Goal: Find specific page/section: Find specific page/section

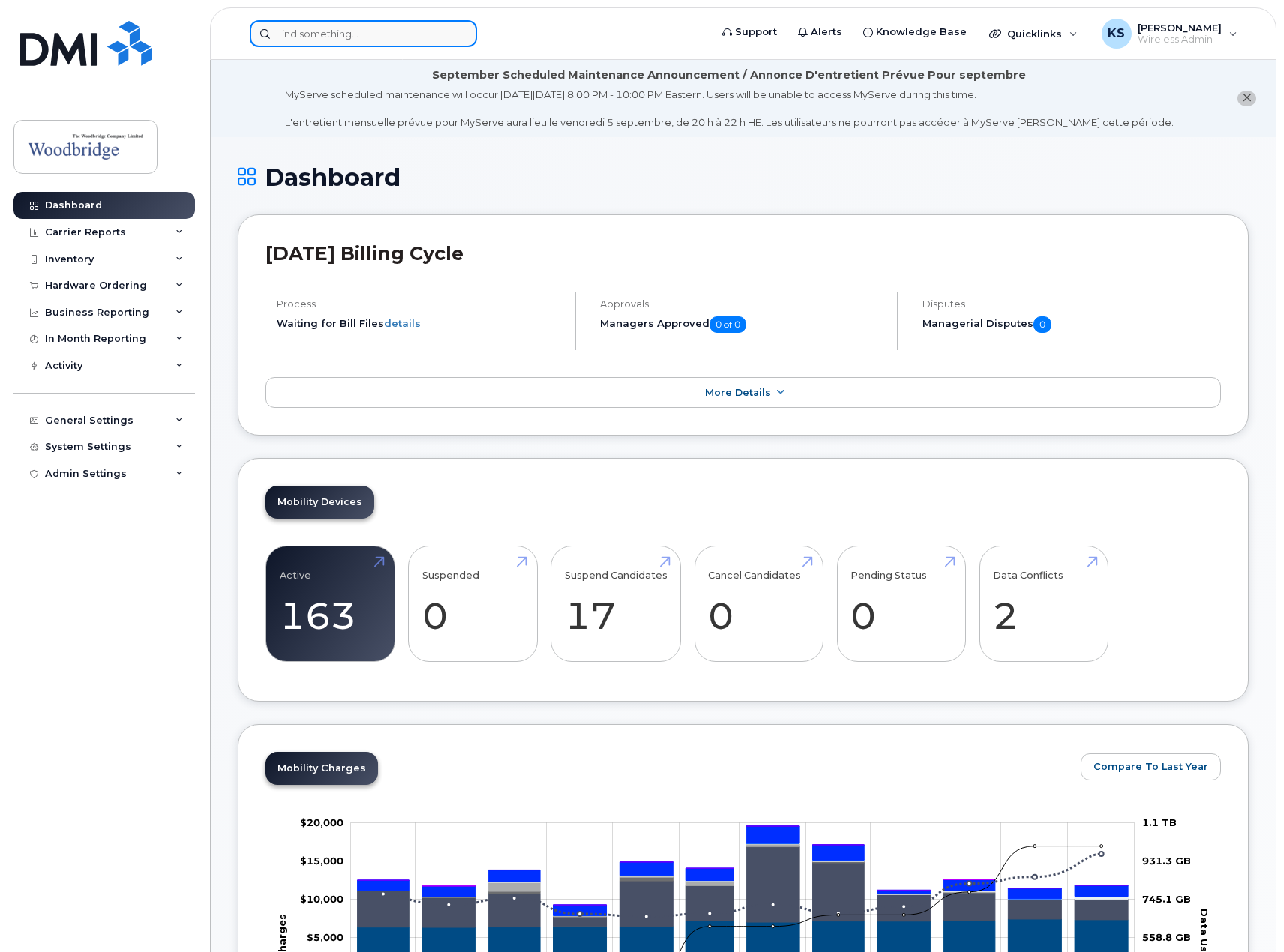
click at [381, 35] on input at bounding box center [363, 33] width 227 height 27
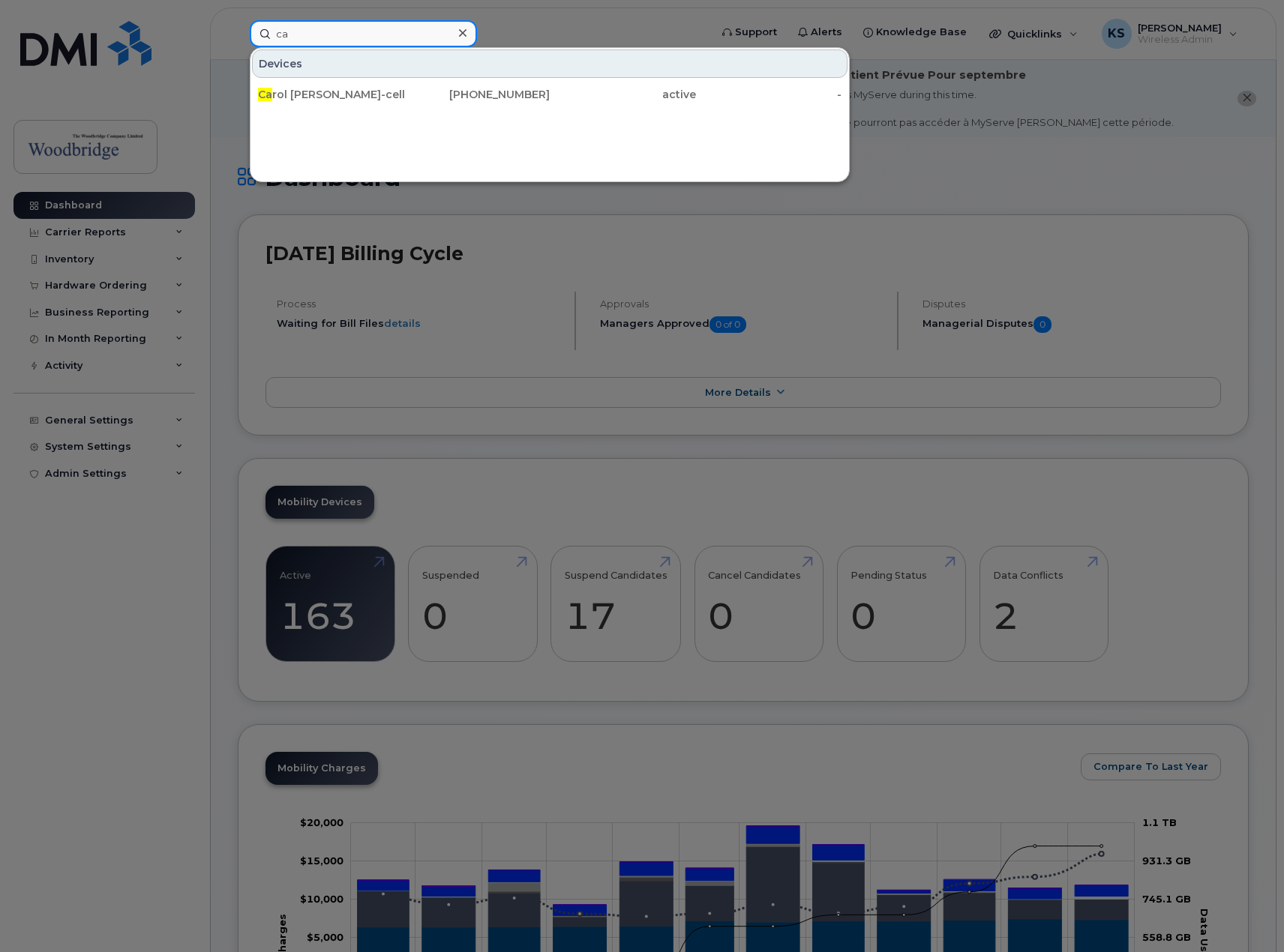
type input "c"
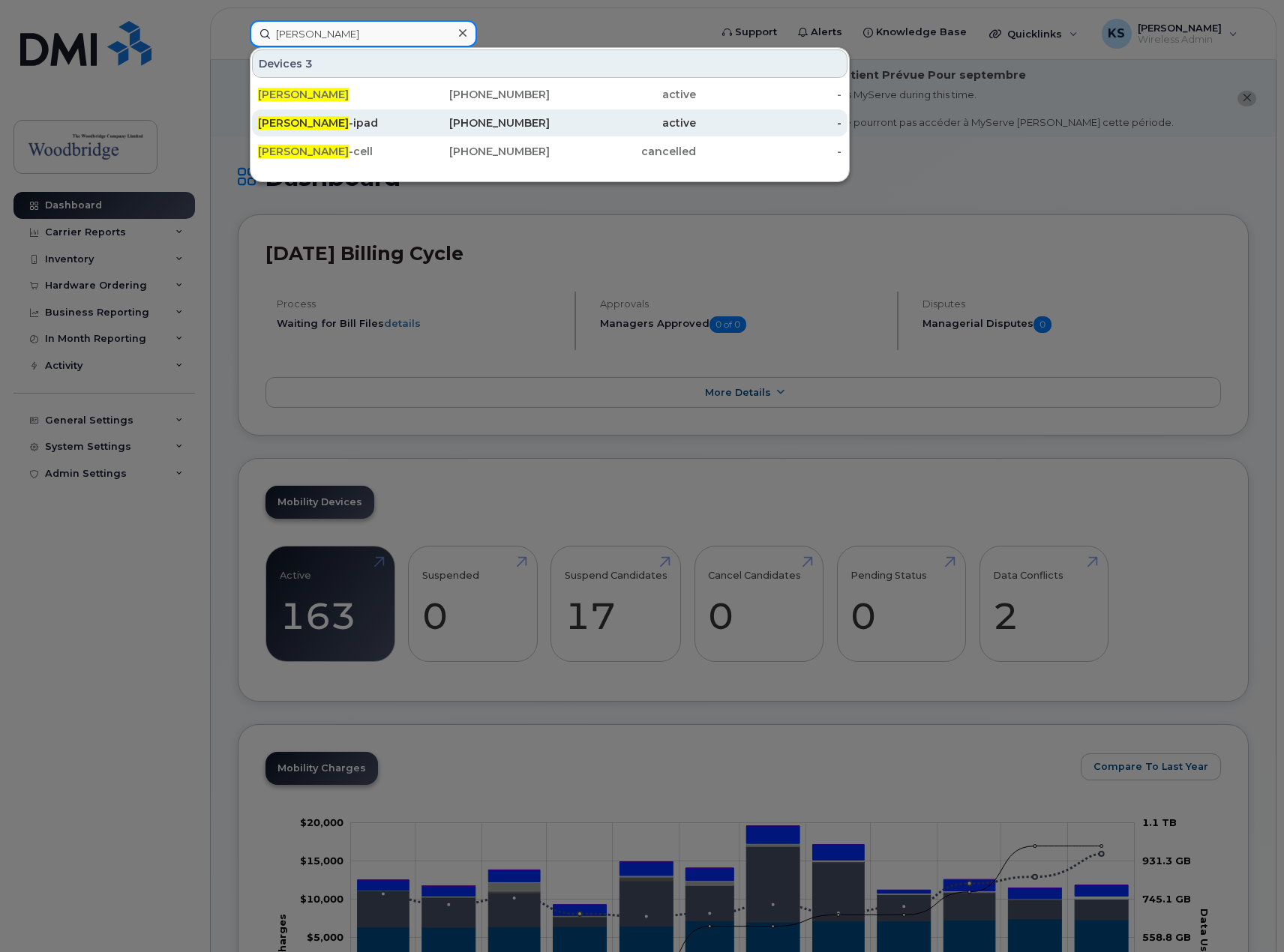
type input "mark ellwood"
click at [314, 118] on span "Mark Ellwood" at bounding box center [303, 123] width 91 height 14
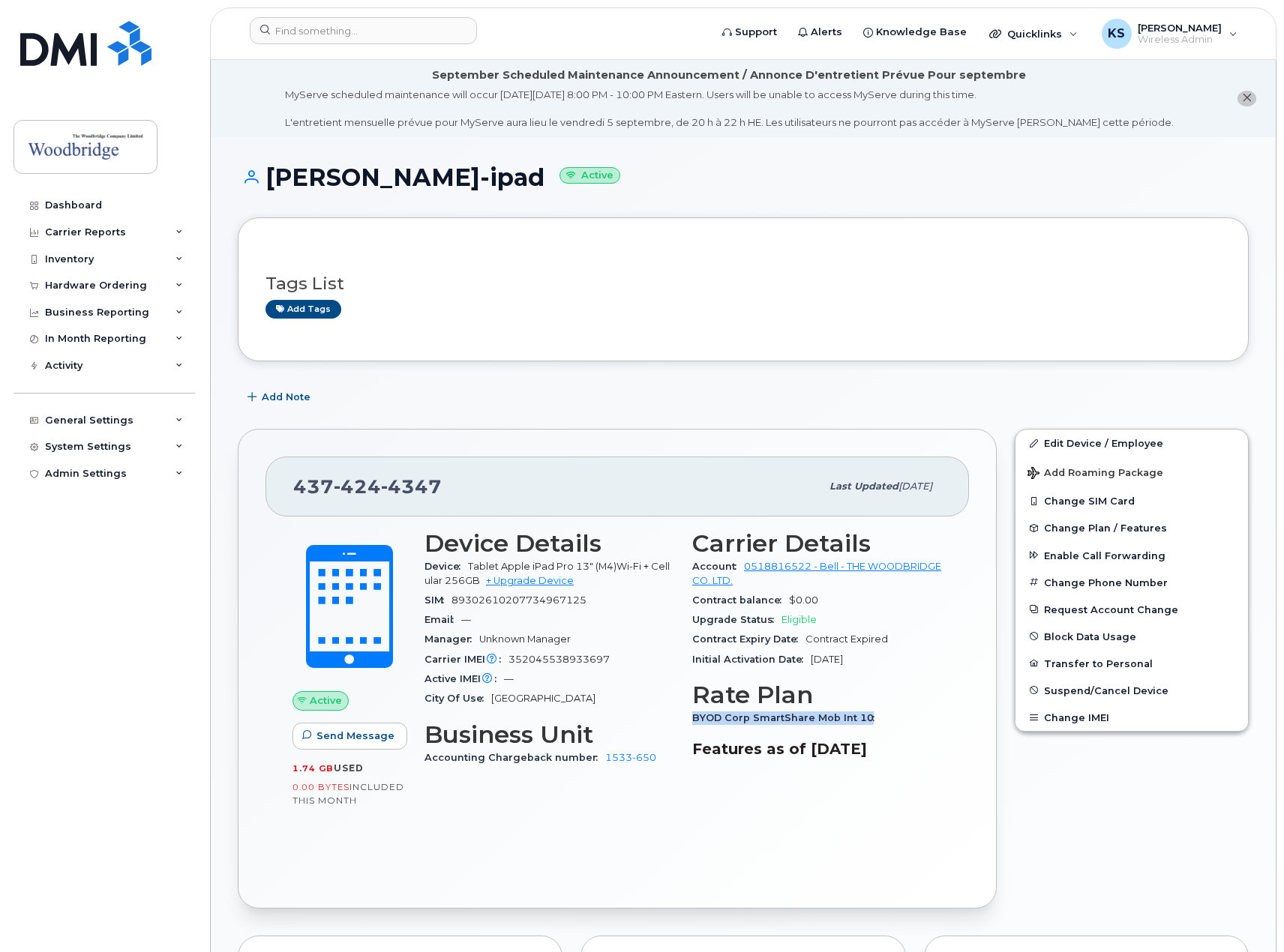
drag, startPoint x: 881, startPoint y: 721, endPoint x: 693, endPoint y: 727, distance: 188.1
click at [693, 727] on div "BYOD Corp SmartShare Mob Int 10" at bounding box center [817, 718] width 249 height 20
copy span "BYOD Corp SmartShare Mob Int 10"
